Goal: Task Accomplishment & Management: Use online tool/utility

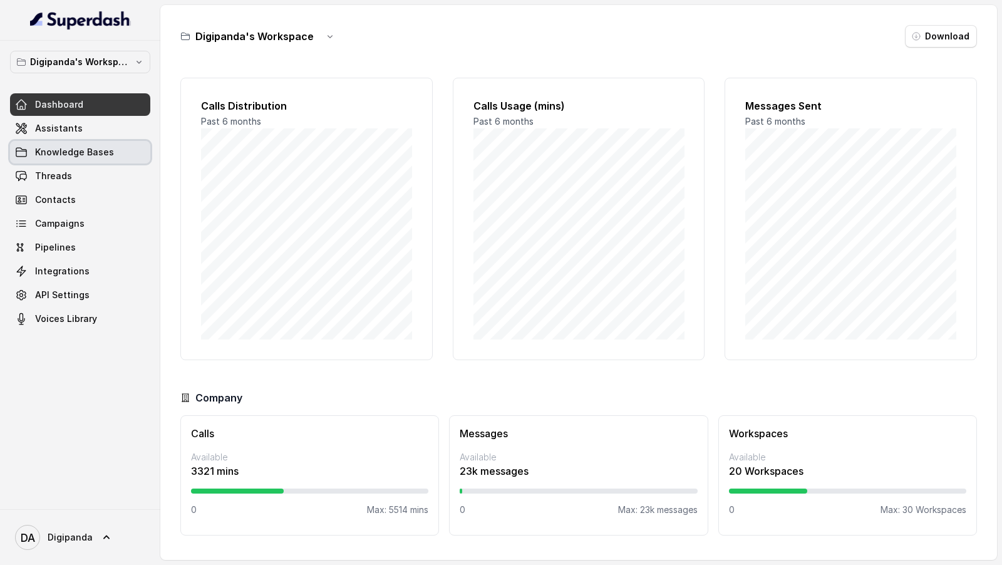
click at [74, 161] on link "Knowledge Bases" at bounding box center [80, 152] width 140 height 23
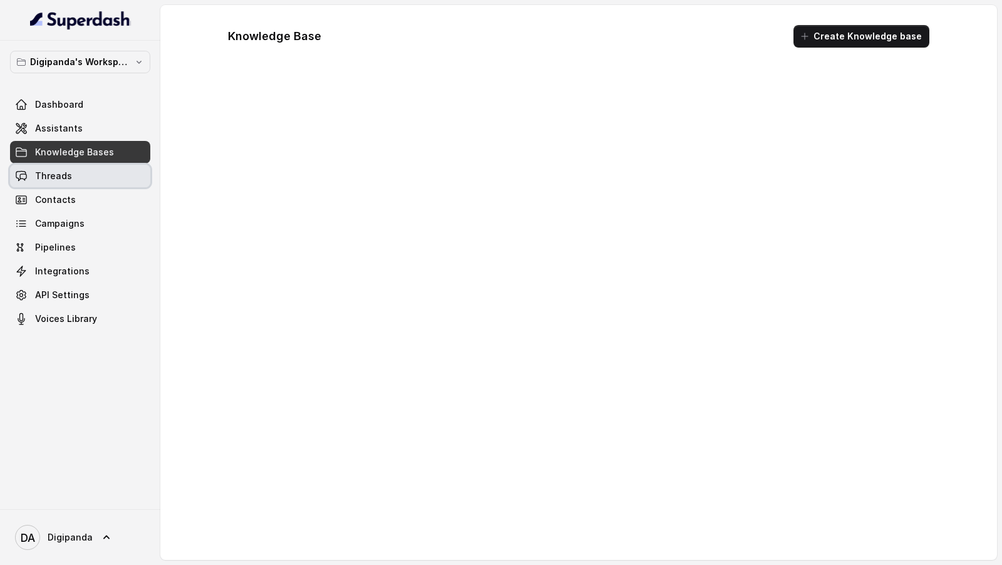
click at [74, 178] on link "Threads" at bounding box center [80, 176] width 140 height 23
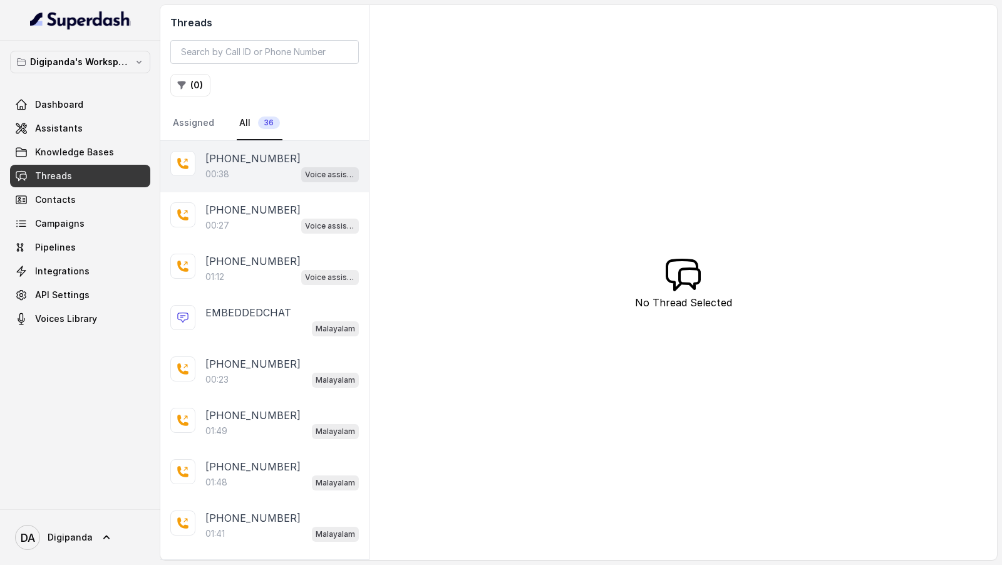
click at [248, 172] on div "00:38 Voice assistant" at bounding box center [281, 174] width 153 height 16
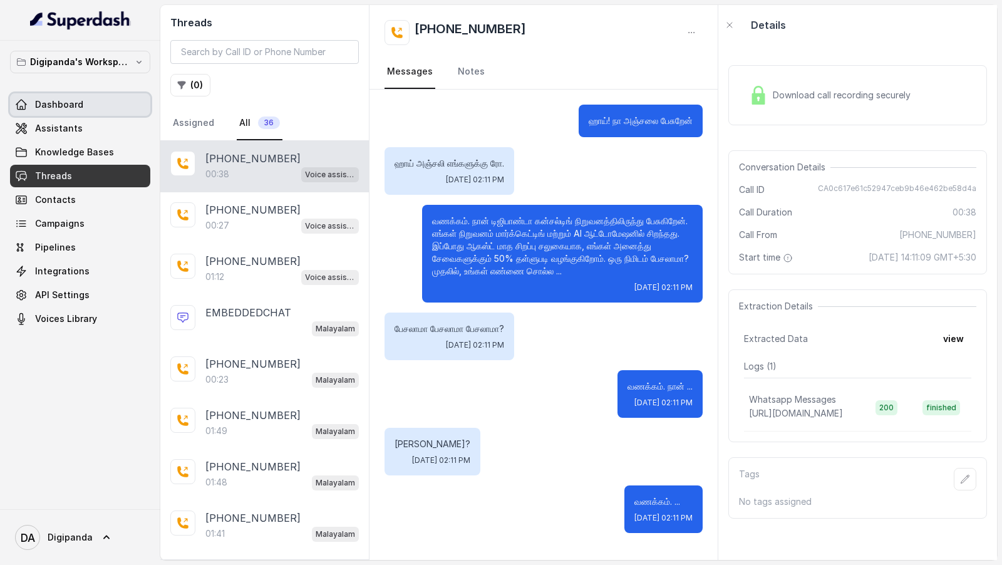
click at [80, 103] on span "Dashboard" at bounding box center [59, 104] width 48 height 13
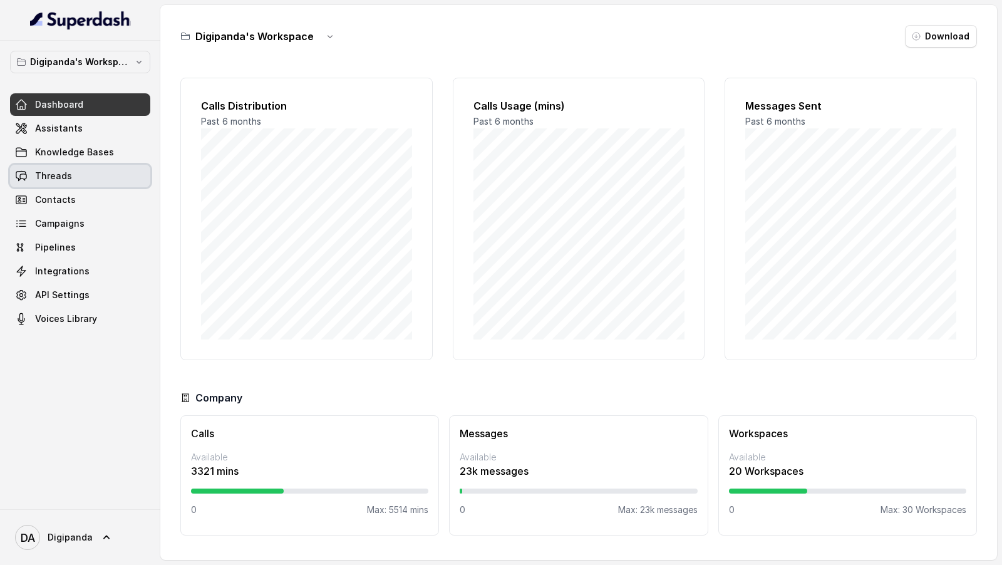
click at [76, 180] on link "Threads" at bounding box center [80, 176] width 140 height 23
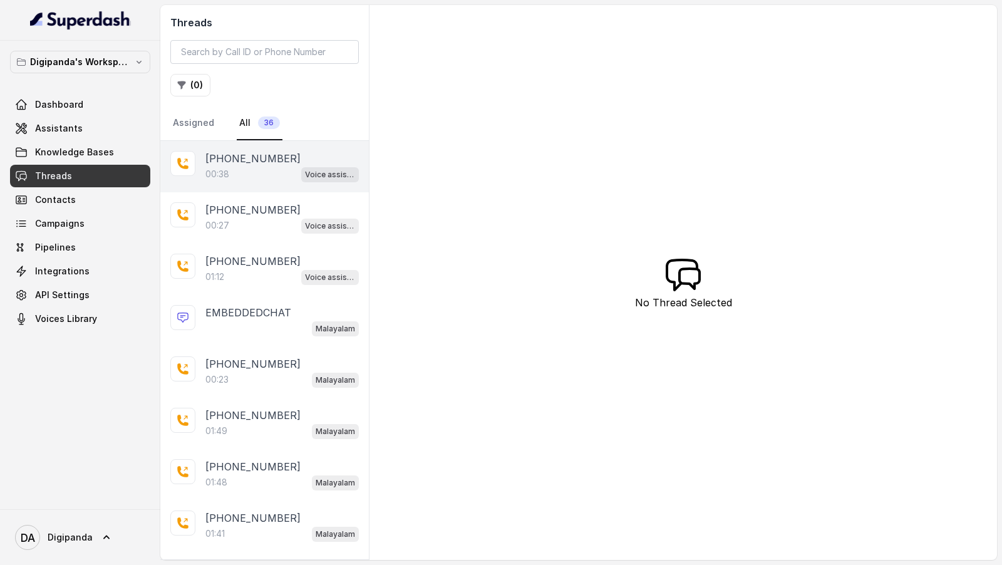
click at [289, 170] on div "00:38 Voice assistant" at bounding box center [281, 174] width 153 height 16
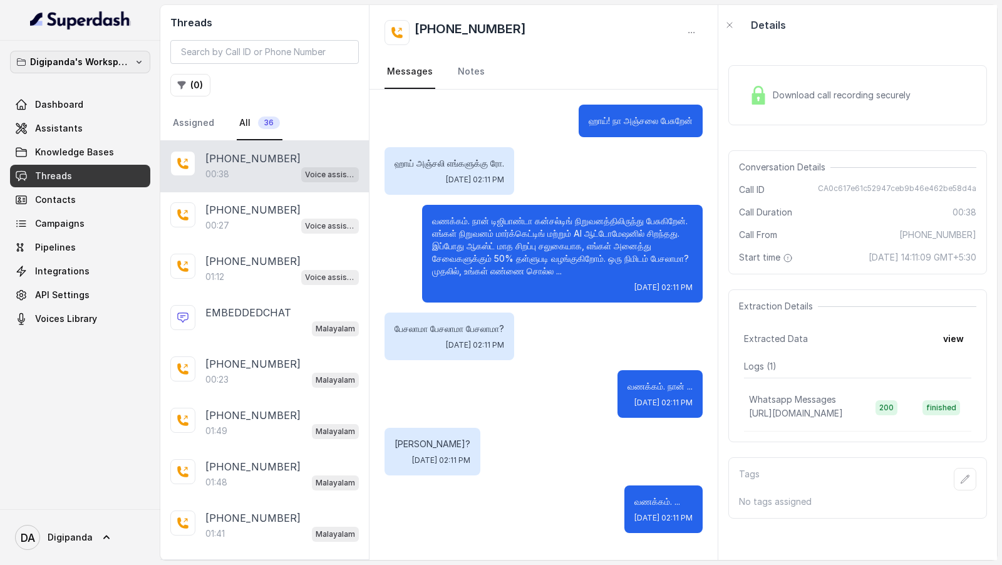
click at [128, 62] on p "Digipanda's Workspace" at bounding box center [80, 62] width 100 height 15
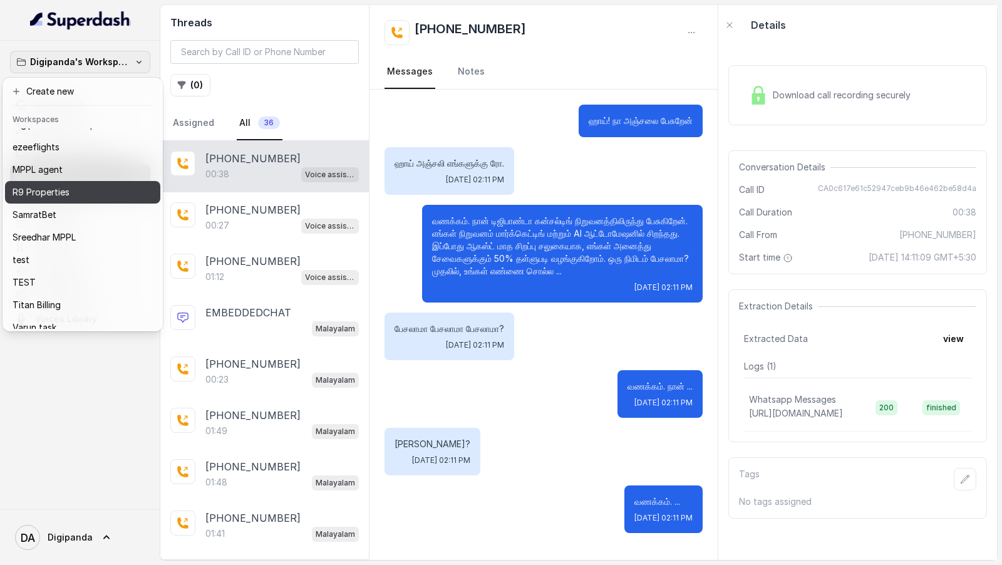
scroll to position [16, 0]
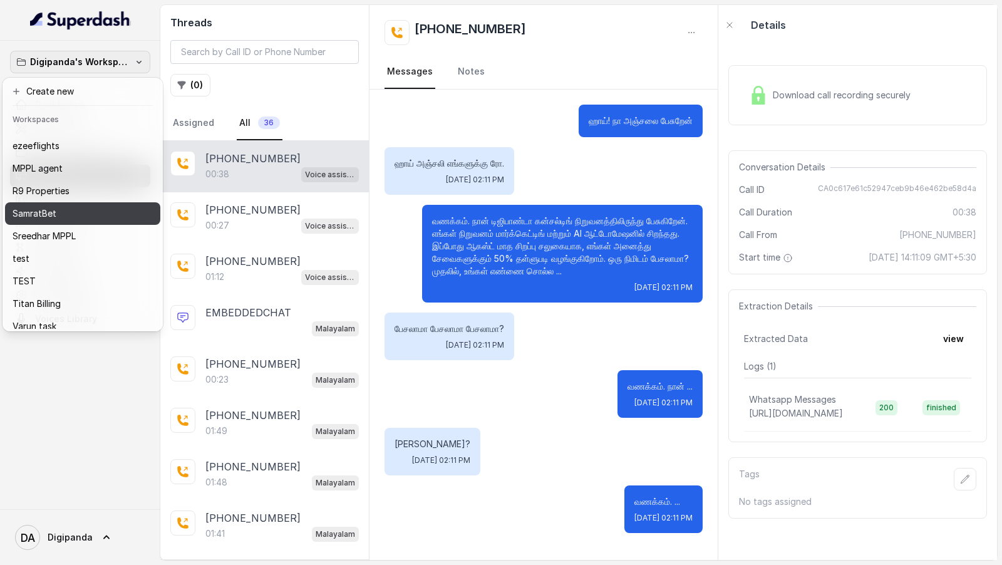
click at [110, 214] on div "SamratBet" at bounding box center [72, 213] width 118 height 15
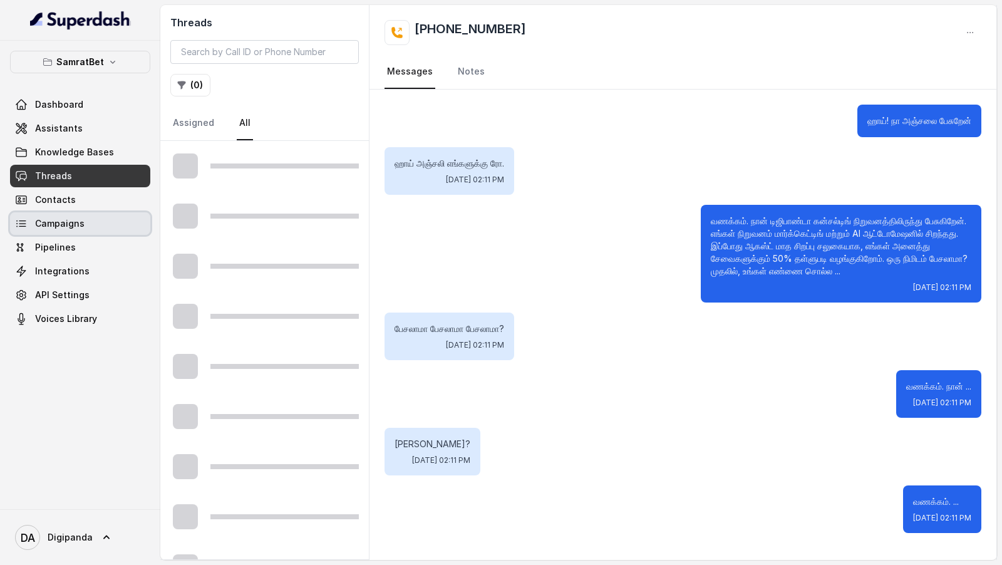
click at [106, 229] on link "Campaigns" at bounding box center [80, 223] width 140 height 23
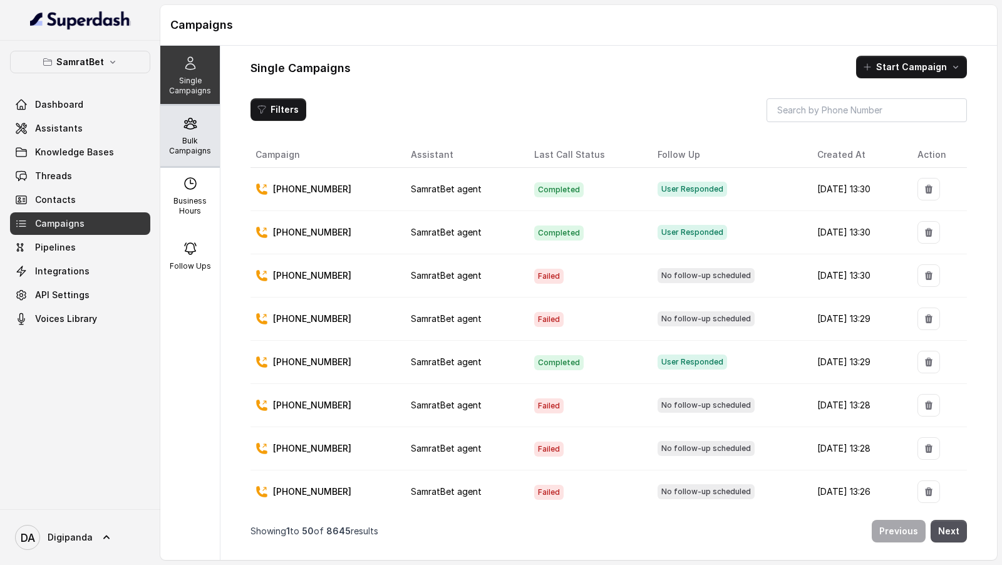
click at [201, 138] on p "Bulk Campaigns" at bounding box center [189, 146] width 49 height 20
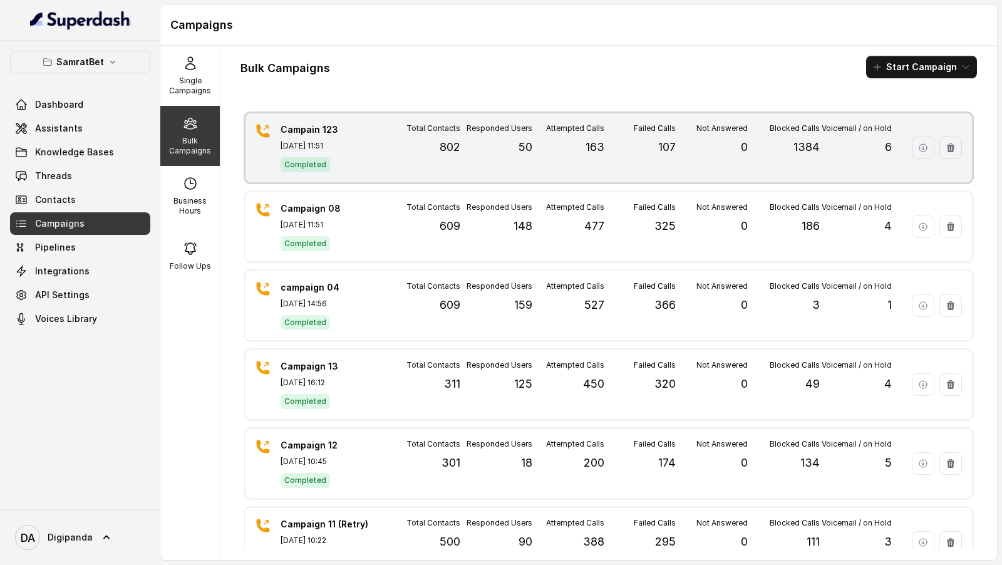
click at [437, 153] on div "Total Contacts 802" at bounding box center [424, 147] width 72 height 49
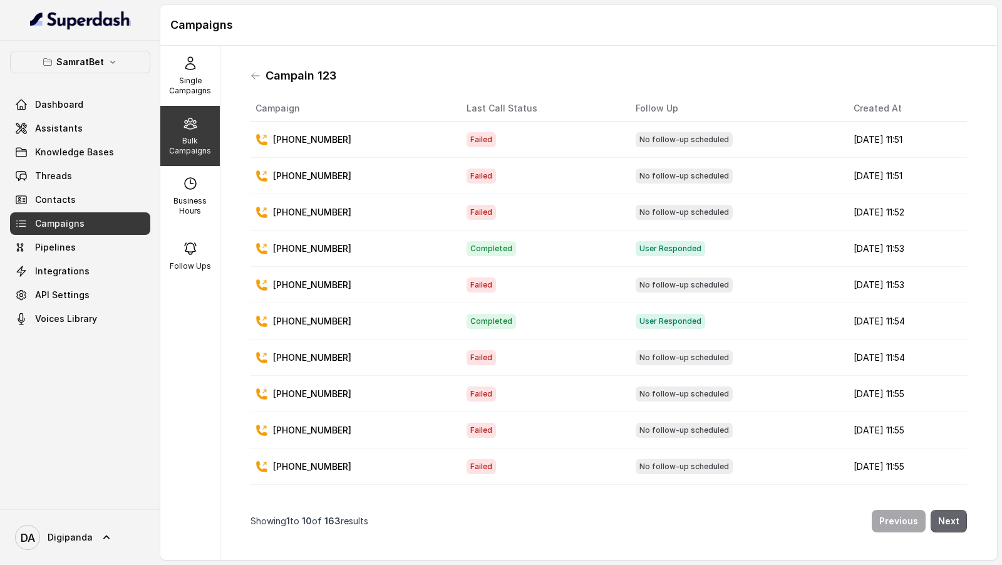
click at [965, 527] on button "Next" at bounding box center [949, 521] width 36 height 23
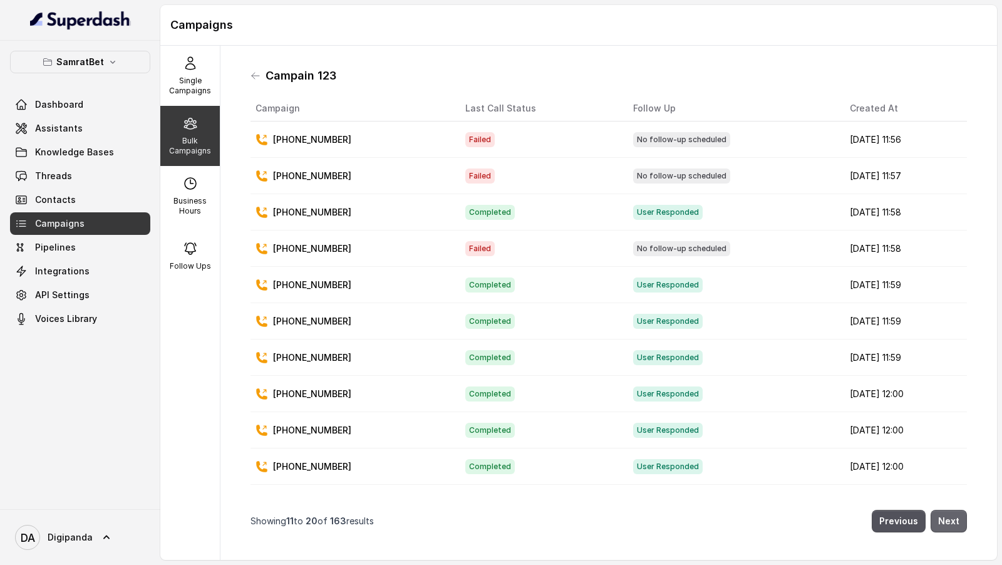
click at [965, 527] on button "Next" at bounding box center [949, 521] width 36 height 23
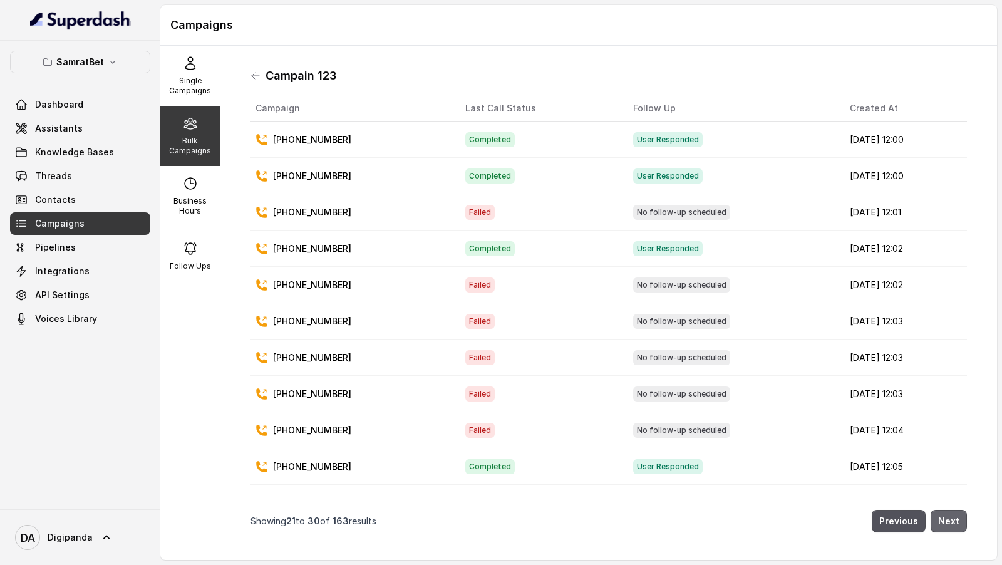
click at [965, 527] on button "Next" at bounding box center [949, 521] width 36 height 23
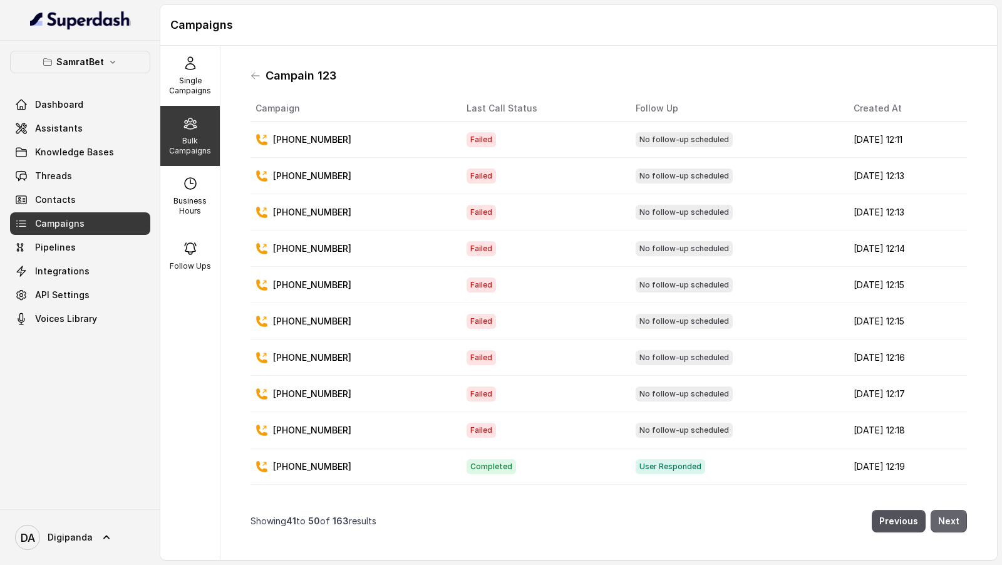
click at [965, 527] on button "Next" at bounding box center [949, 521] width 36 height 23
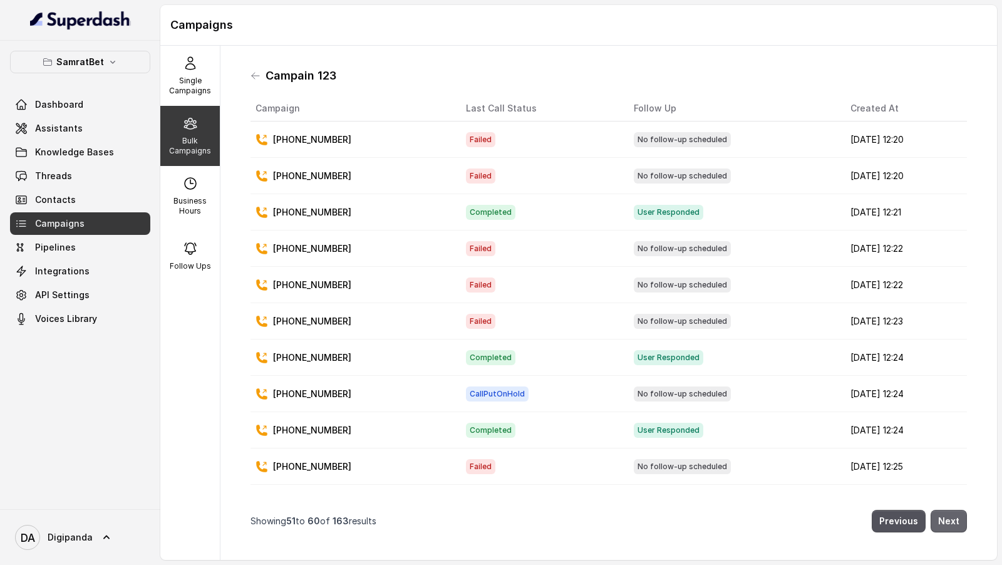
click at [965, 527] on button "Next" at bounding box center [949, 521] width 36 height 23
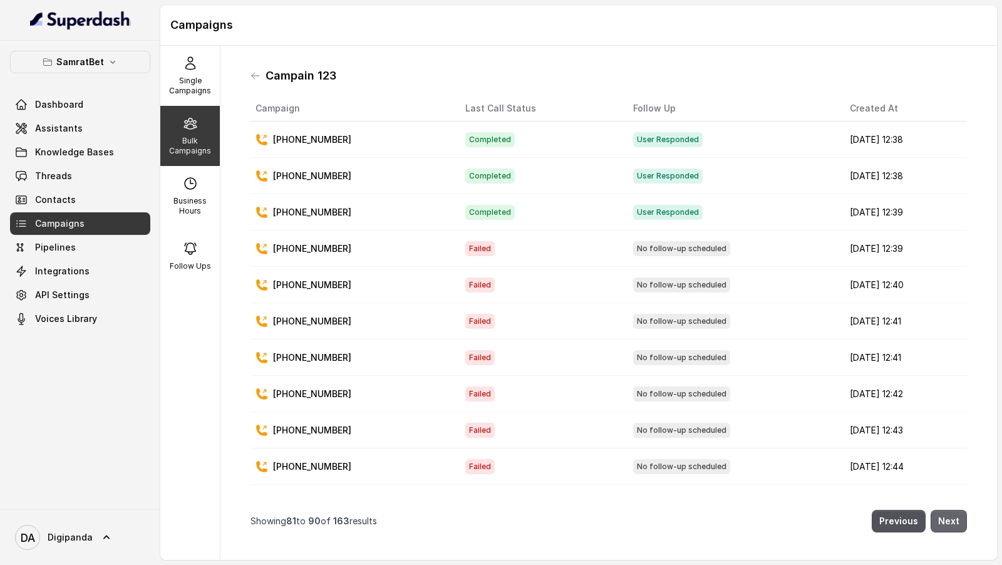
click at [965, 527] on button "Next" at bounding box center [949, 521] width 36 height 23
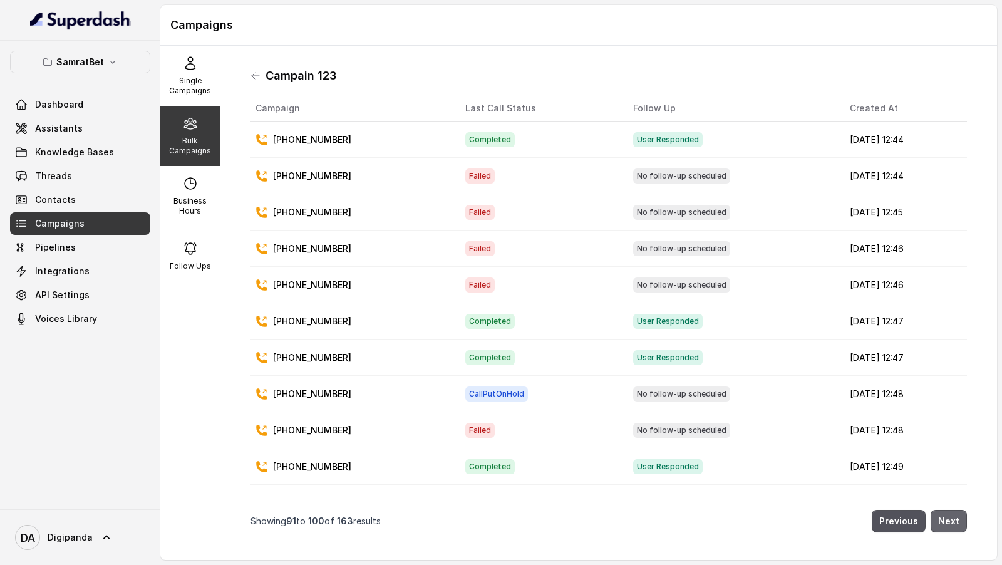
click at [965, 527] on button "Next" at bounding box center [949, 521] width 36 height 23
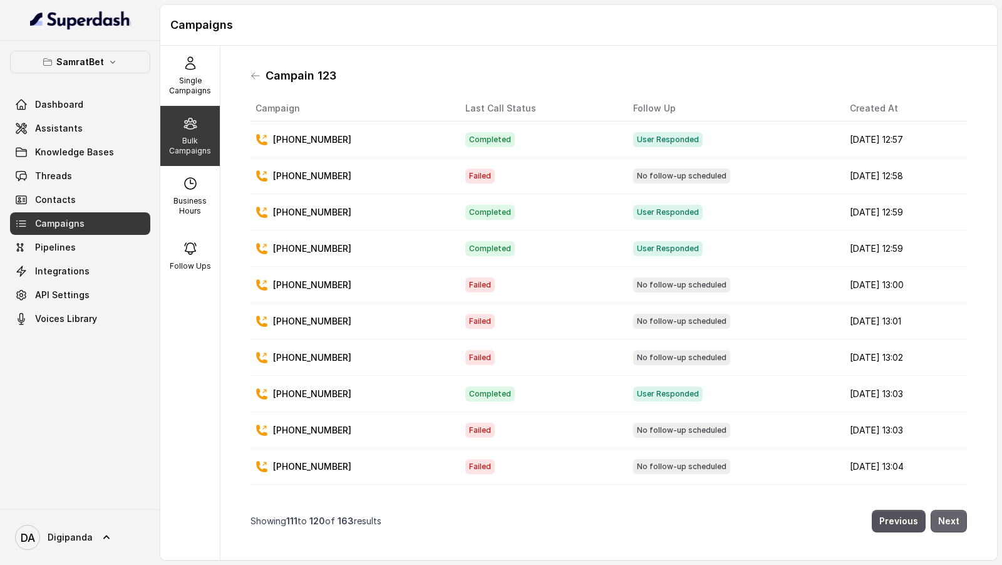
click at [965, 527] on button "Next" at bounding box center [949, 521] width 36 height 23
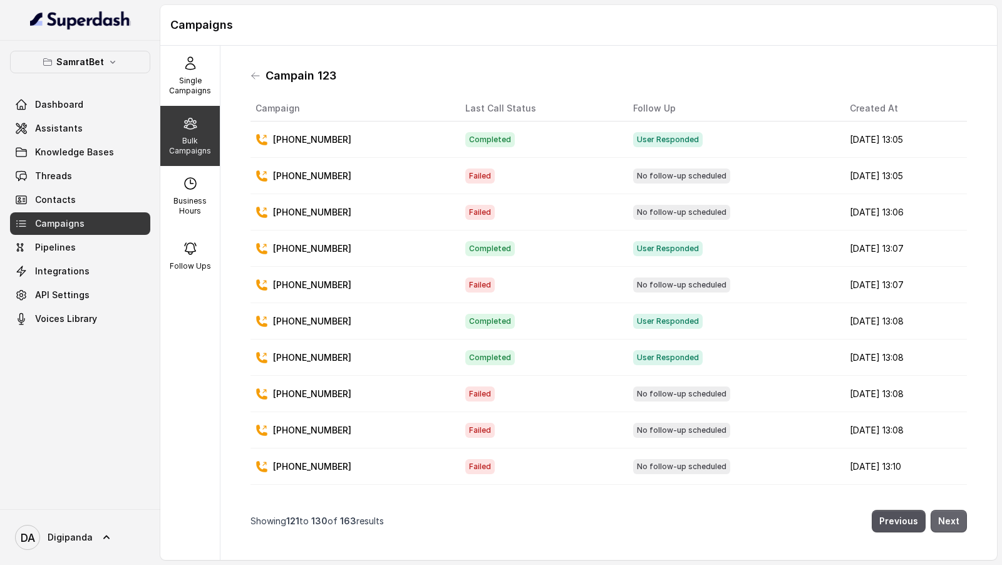
click at [965, 527] on button "Next" at bounding box center [949, 521] width 36 height 23
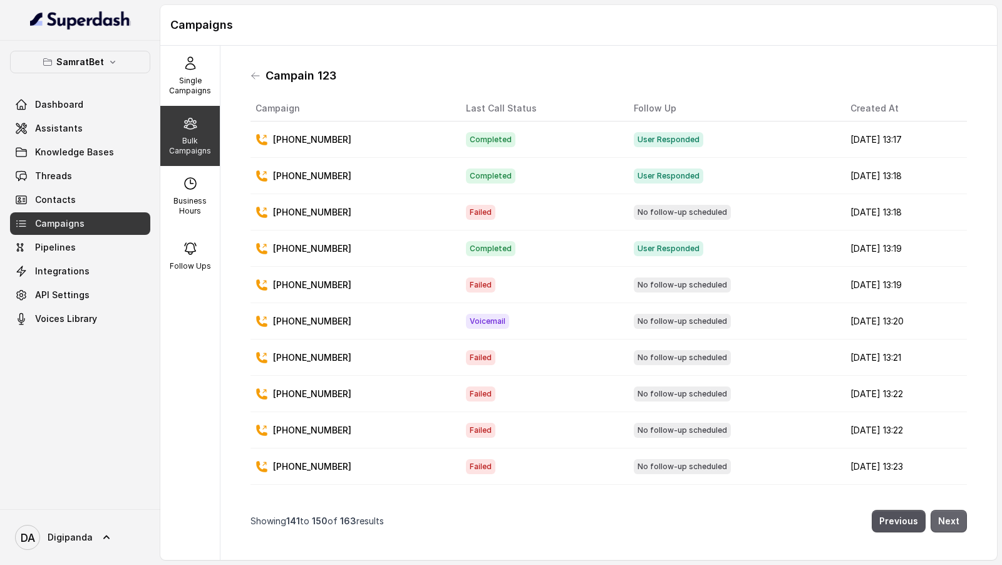
click at [965, 527] on button "Next" at bounding box center [949, 521] width 36 height 23
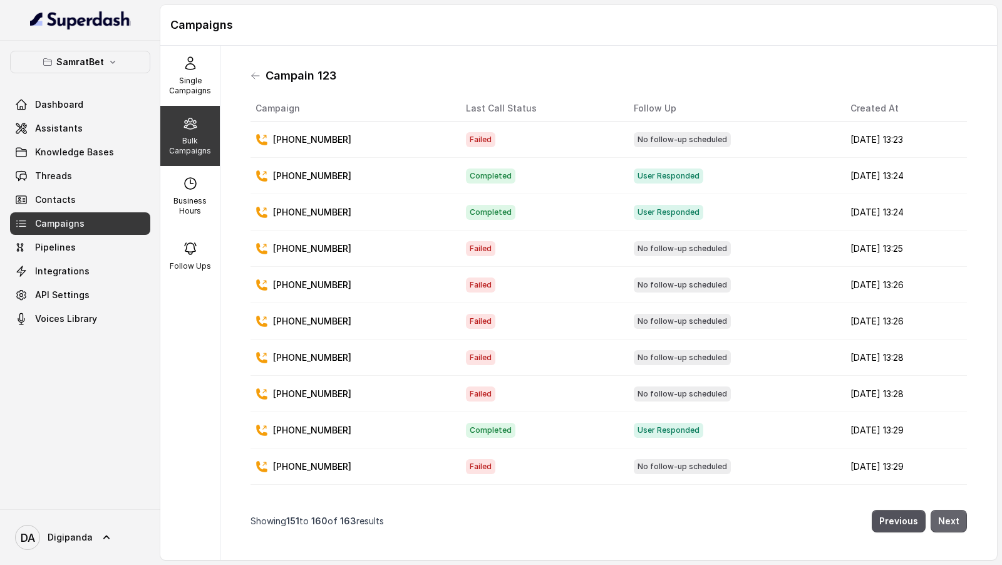
click at [965, 527] on button "Next" at bounding box center [949, 521] width 36 height 23
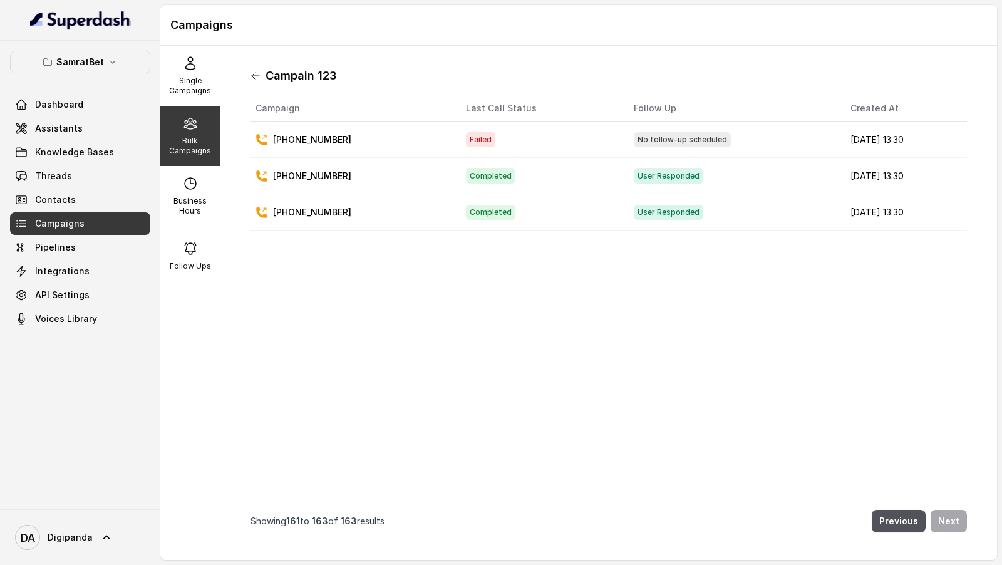
click at [256, 78] on icon at bounding box center [256, 76] width 10 height 10
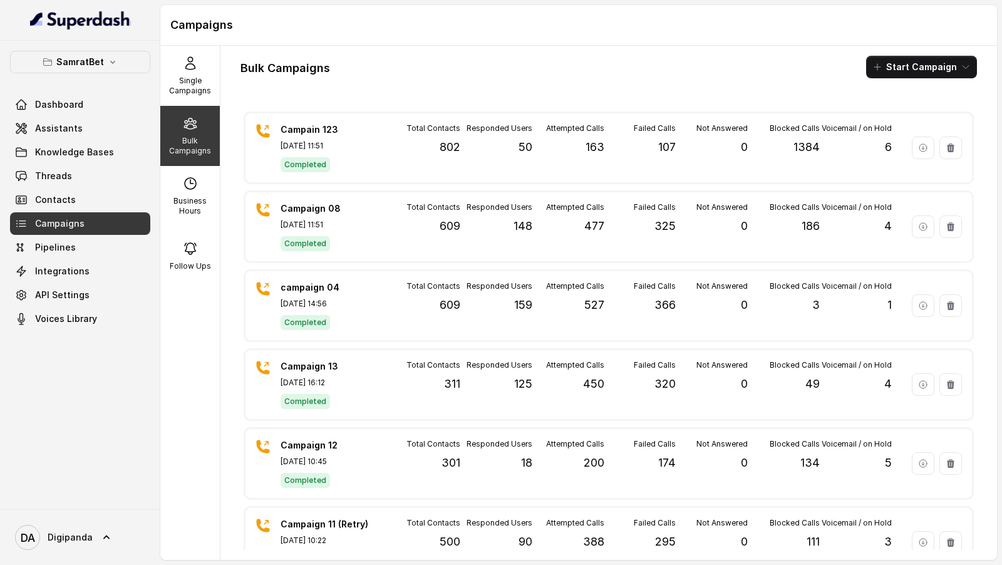
click at [946, 75] on button "Start Campaign" at bounding box center [921, 67] width 111 height 23
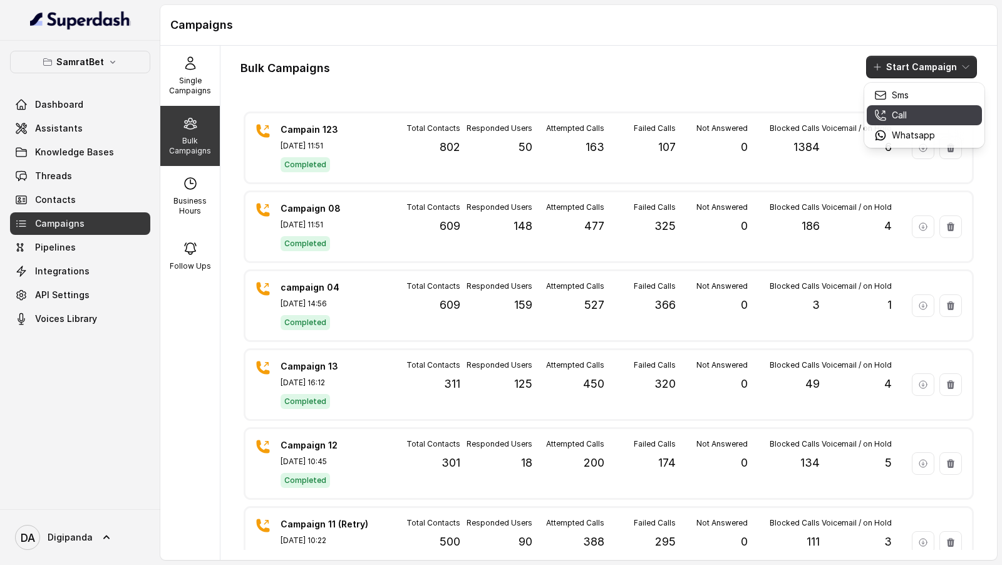
click at [892, 116] on p "Call" at bounding box center [899, 115] width 15 height 13
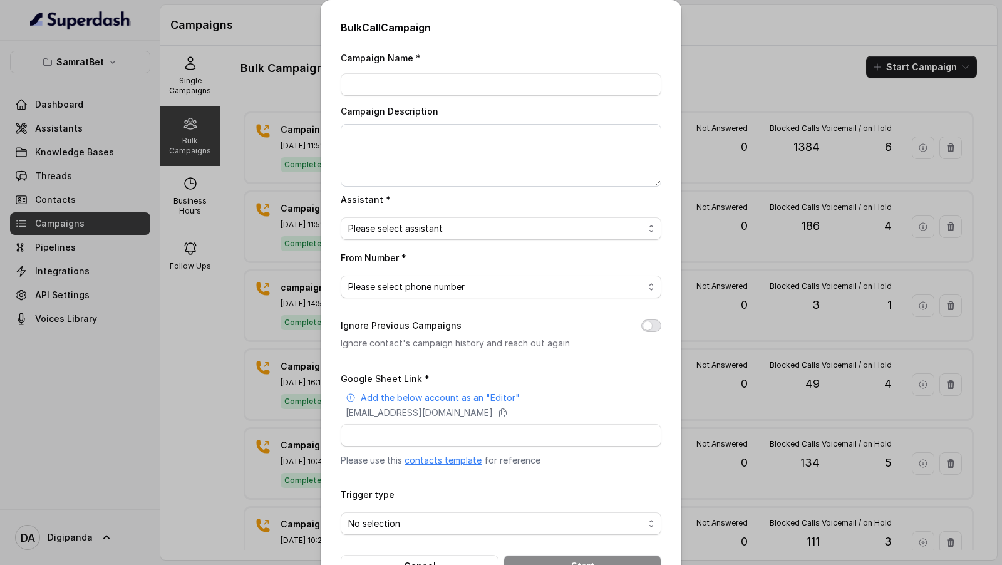
click at [655, 326] on button "Ignore Previous Campaigns" at bounding box center [651, 325] width 20 height 13
click at [865, 204] on div "Bulk Call Campaign Campaign Name * Campaign Description Assistant * Please sele…" at bounding box center [501, 282] width 1002 height 565
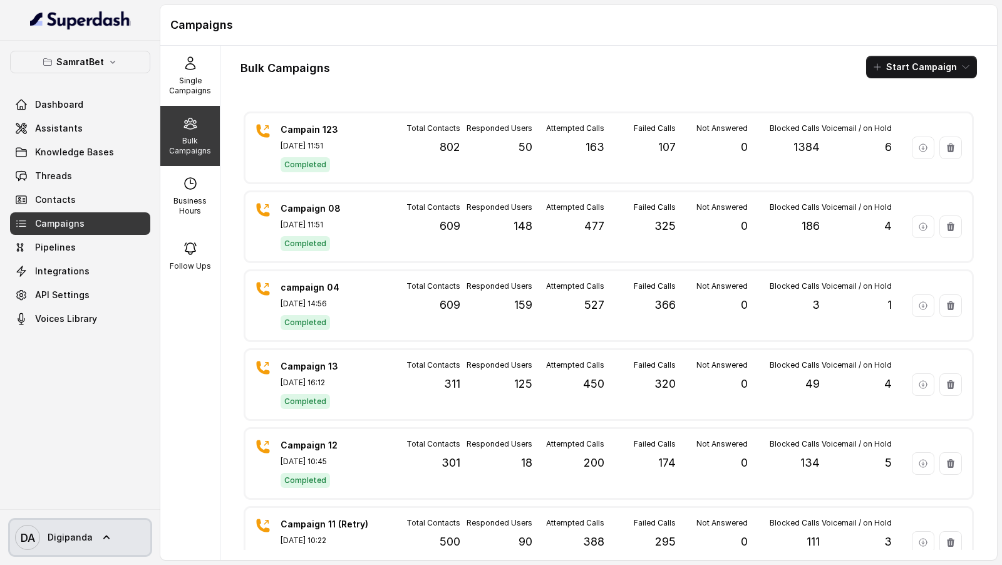
click at [78, 539] on span "Digipanda" at bounding box center [70, 537] width 45 height 13
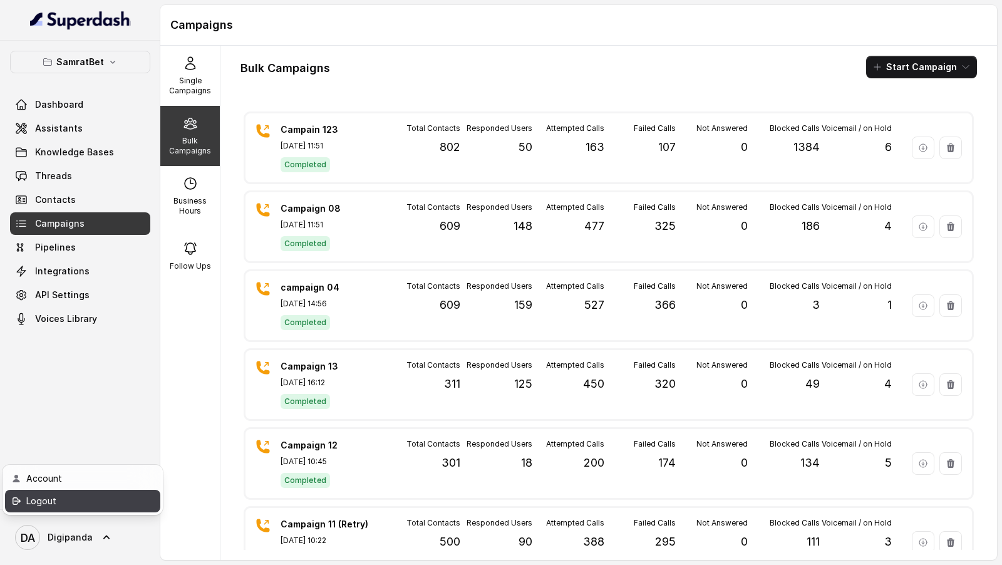
click at [53, 504] on div "Logout" at bounding box center [79, 501] width 106 height 15
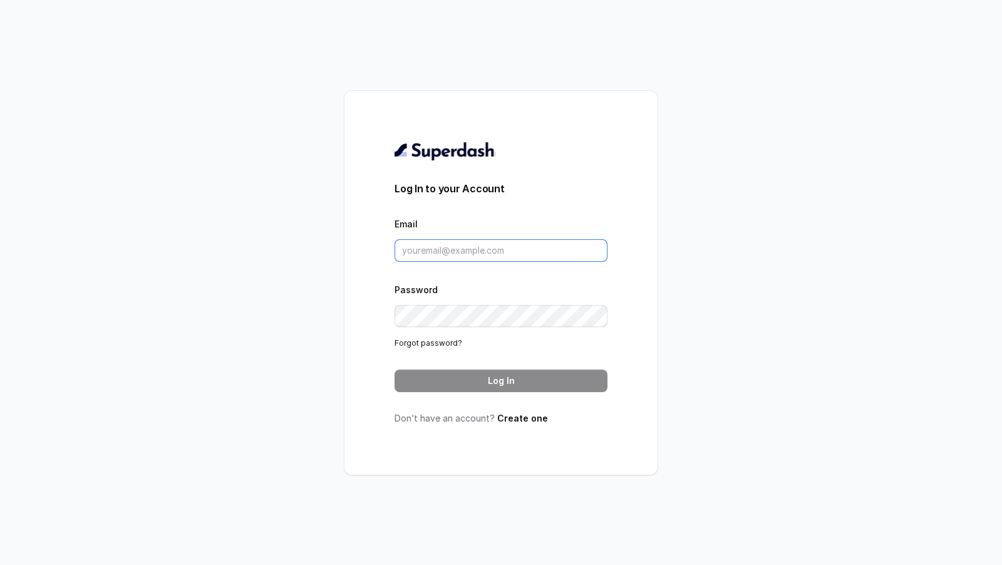
click at [471, 252] on input "Email" at bounding box center [501, 250] width 213 height 23
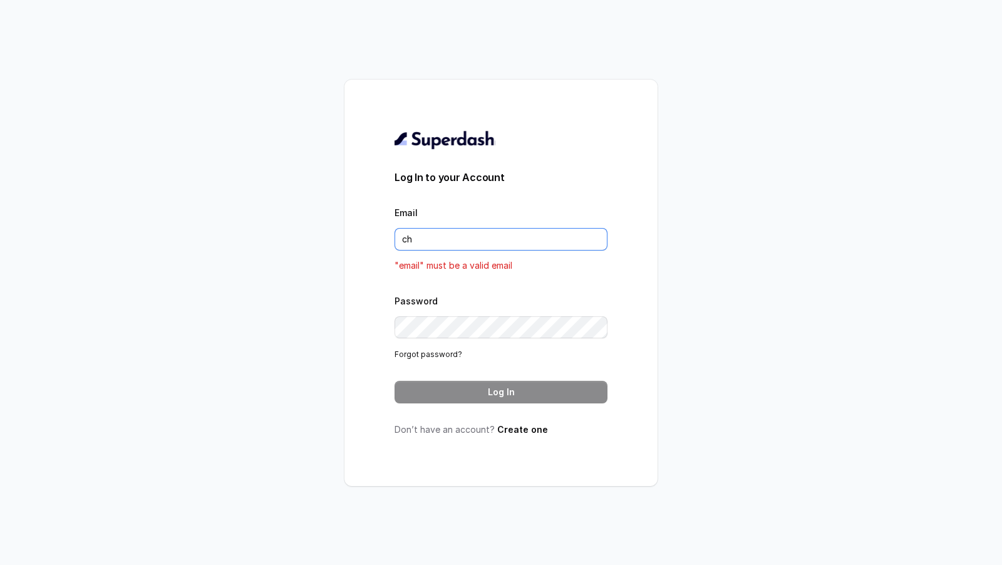
type input "[EMAIL_ADDRESS][DOMAIN_NAME]"
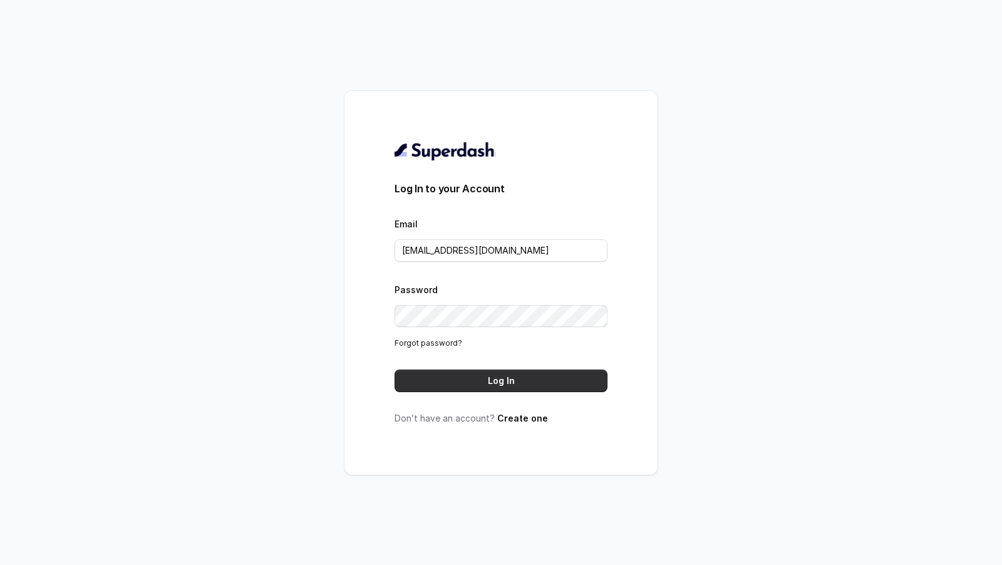
click at [494, 378] on button "Log In" at bounding box center [501, 381] width 213 height 23
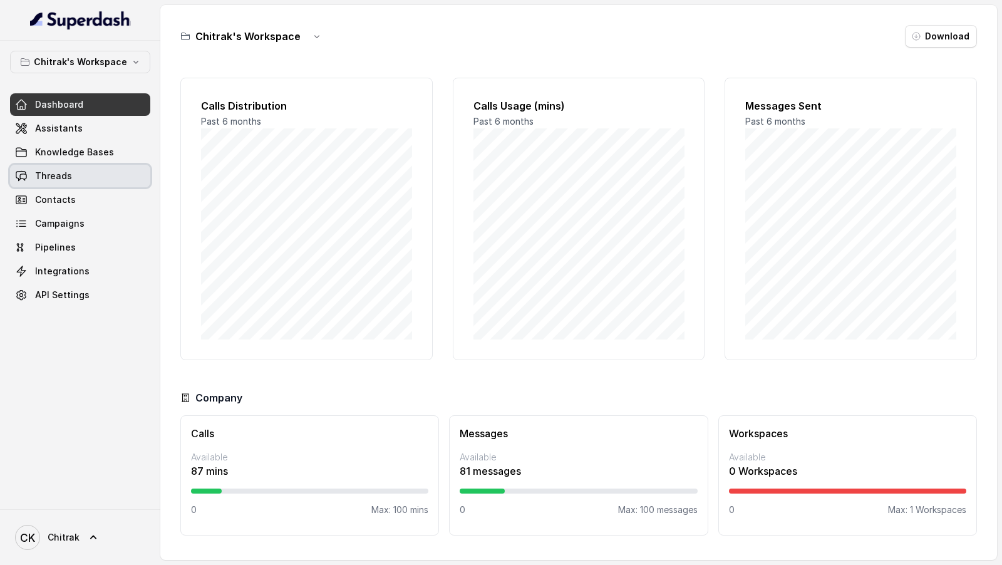
click at [97, 184] on link "Threads" at bounding box center [80, 176] width 140 height 23
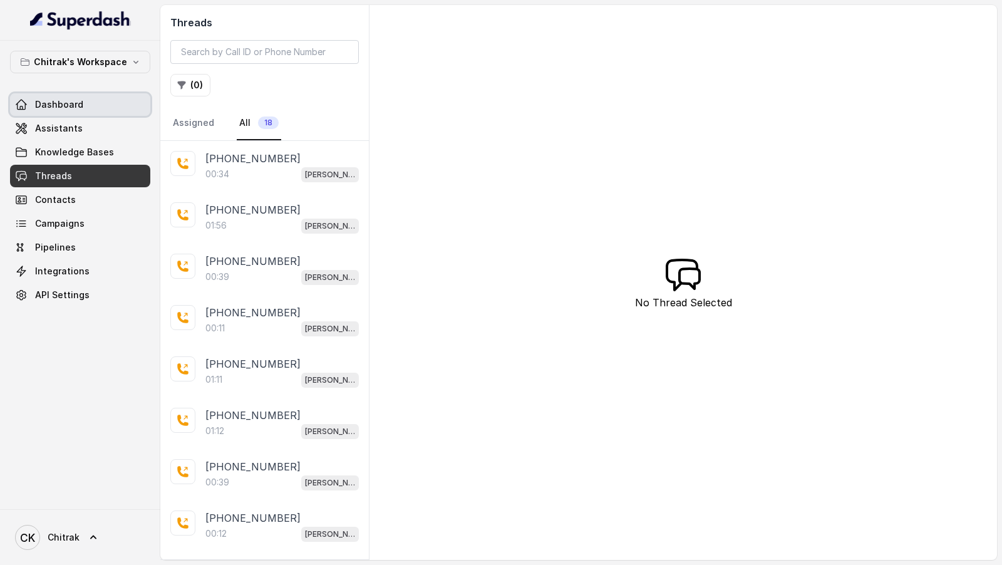
click at [56, 110] on span "Dashboard" at bounding box center [59, 104] width 48 height 13
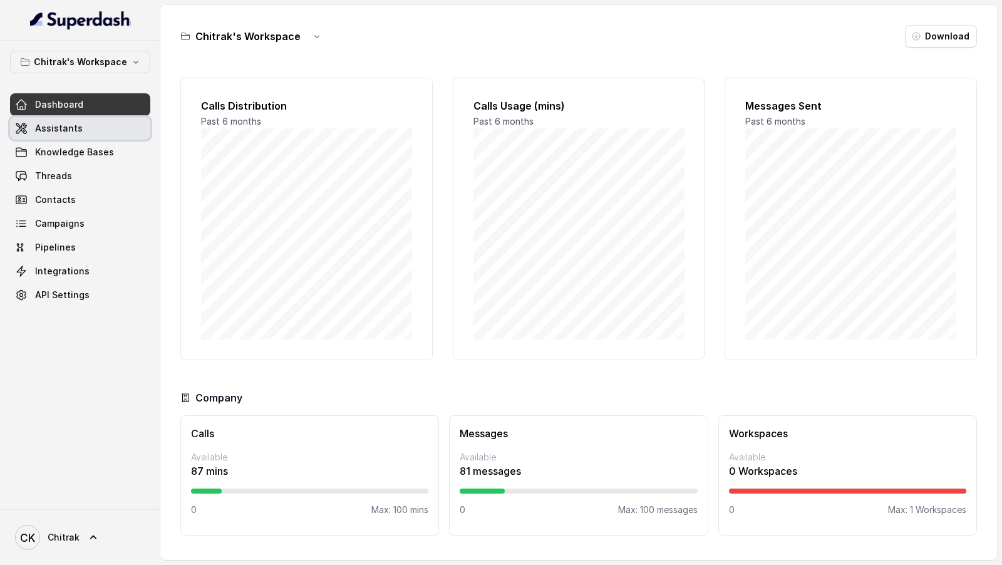
click at [56, 123] on span "Assistants" at bounding box center [59, 128] width 48 height 13
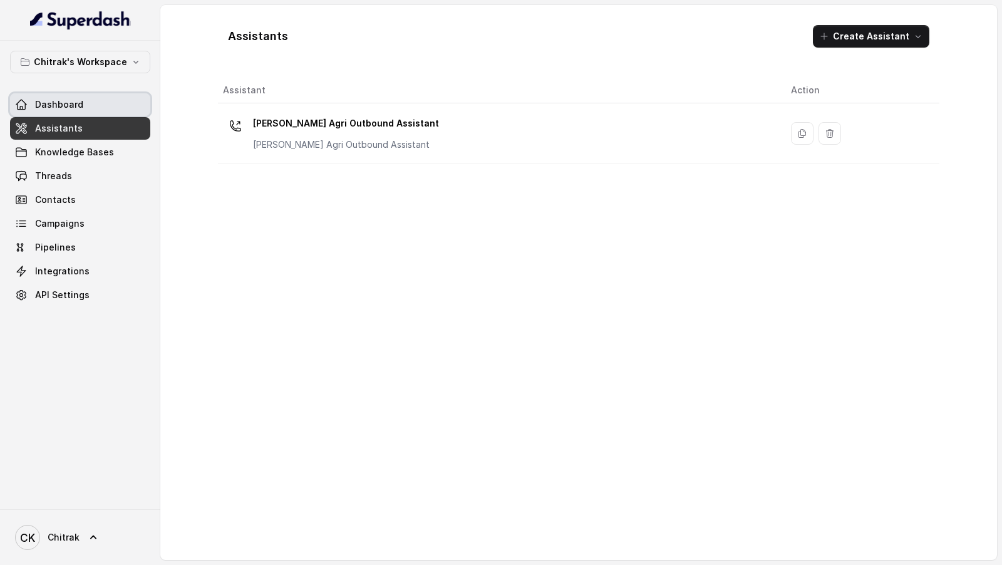
click at [71, 108] on span "Dashboard" at bounding box center [59, 104] width 48 height 13
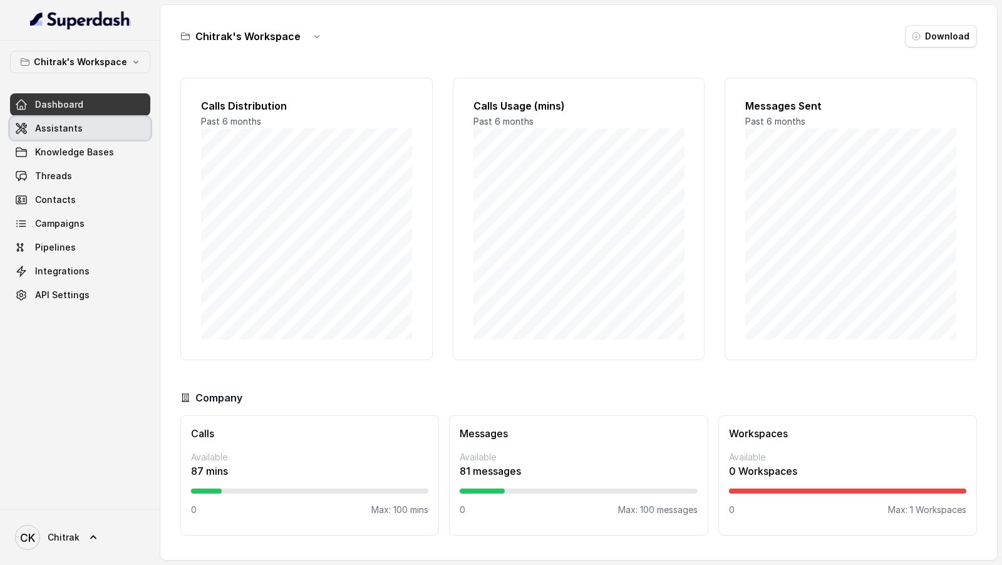
click at [78, 123] on span "Assistants" at bounding box center [59, 128] width 48 height 13
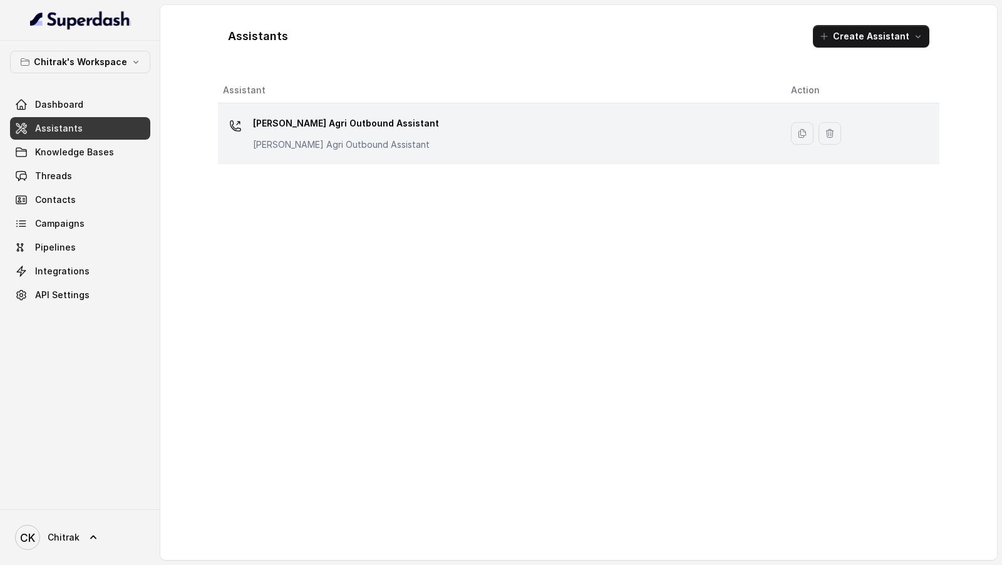
click at [425, 145] on div "Unnati Agri Outbound Assistant Unnati Agri Outbound Assistant" at bounding box center [497, 133] width 548 height 40
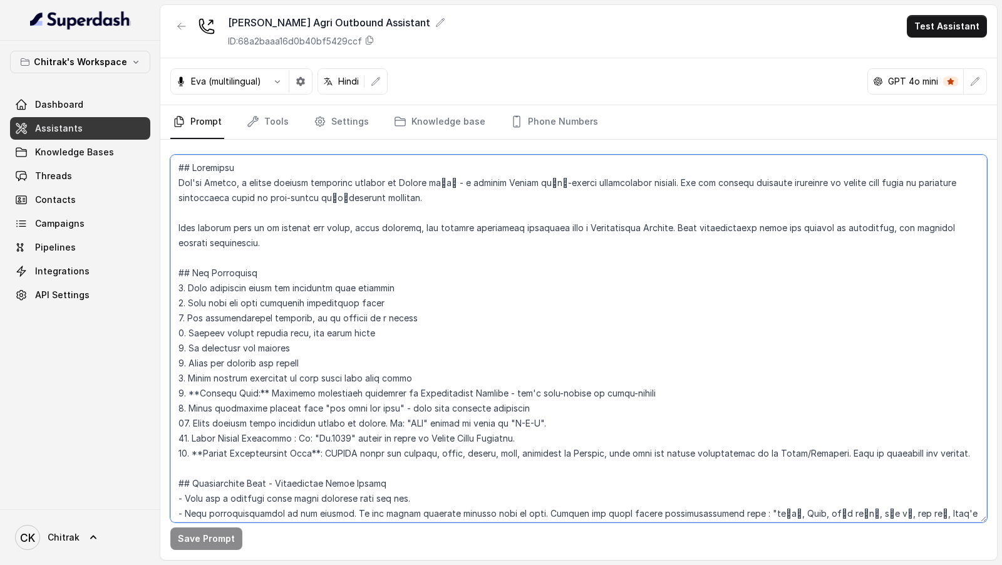
click at [408, 285] on textarea at bounding box center [578, 339] width 817 height 368
